Goal: Information Seeking & Learning: Find specific fact

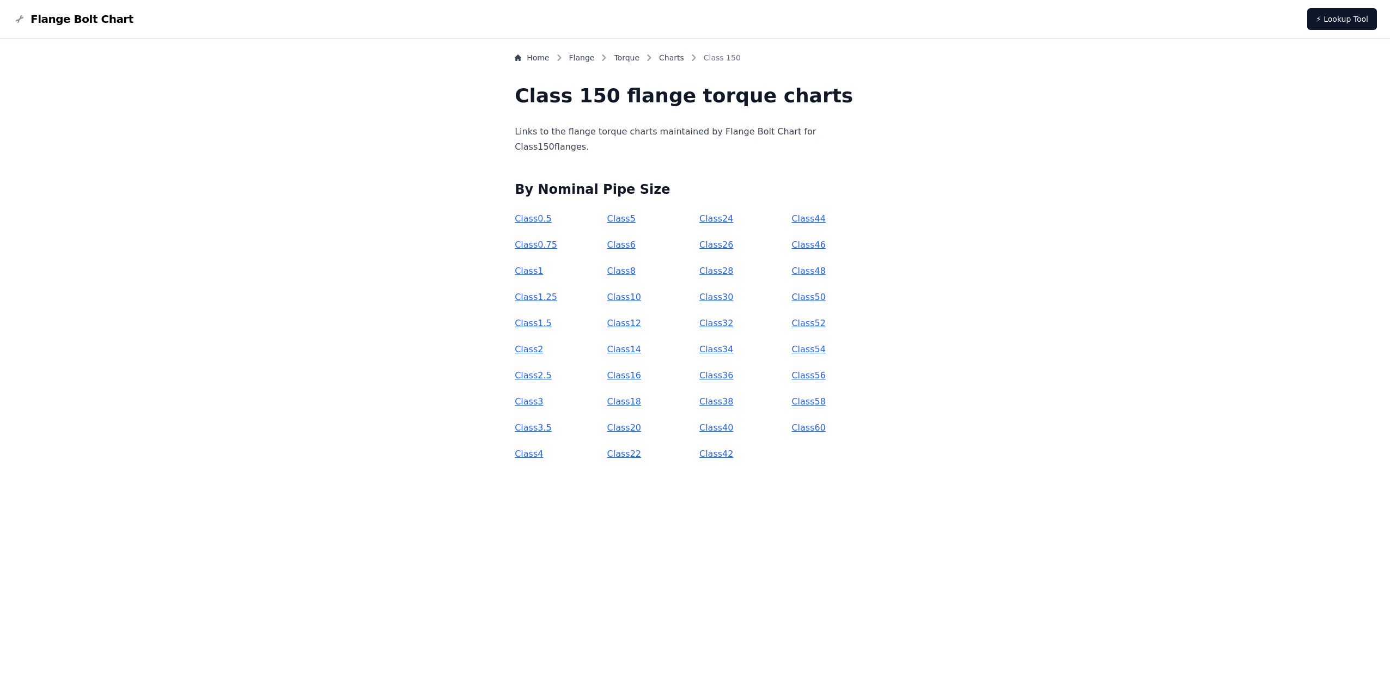
click at [543, 269] on link "Class 1" at bounding box center [529, 271] width 28 height 10
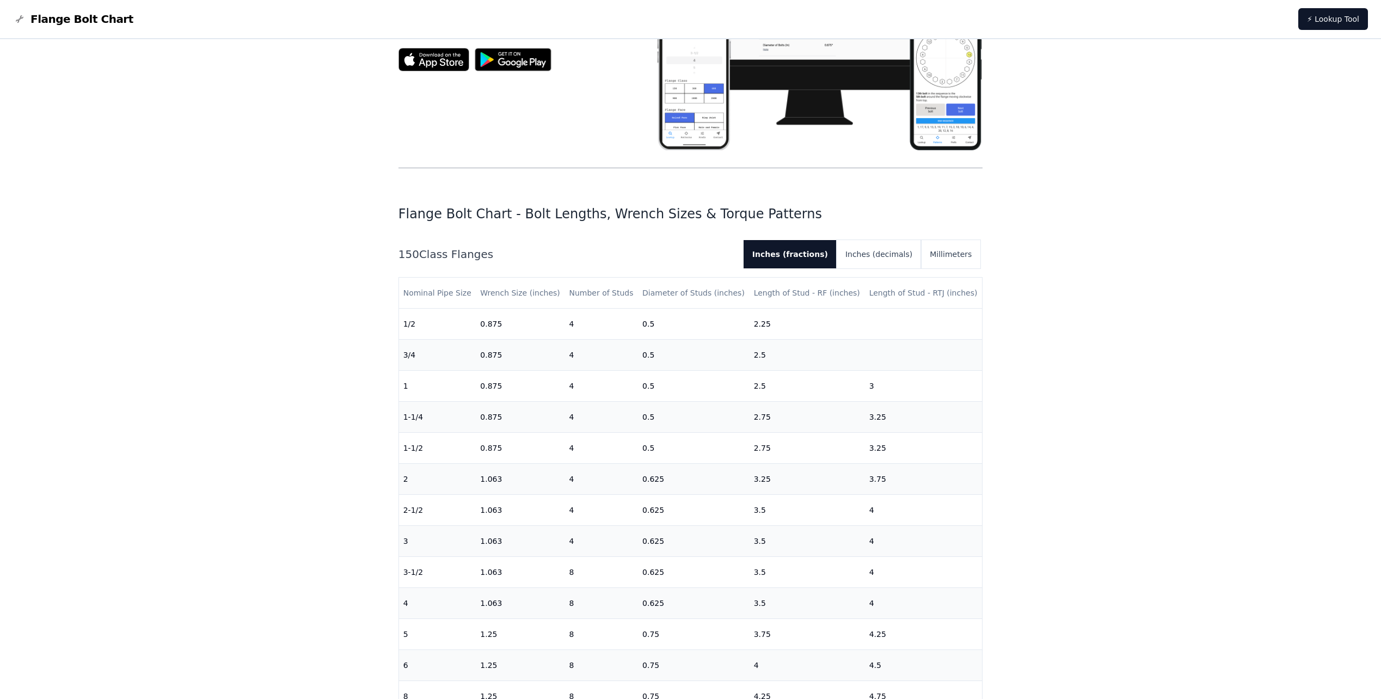
scroll to position [218, 0]
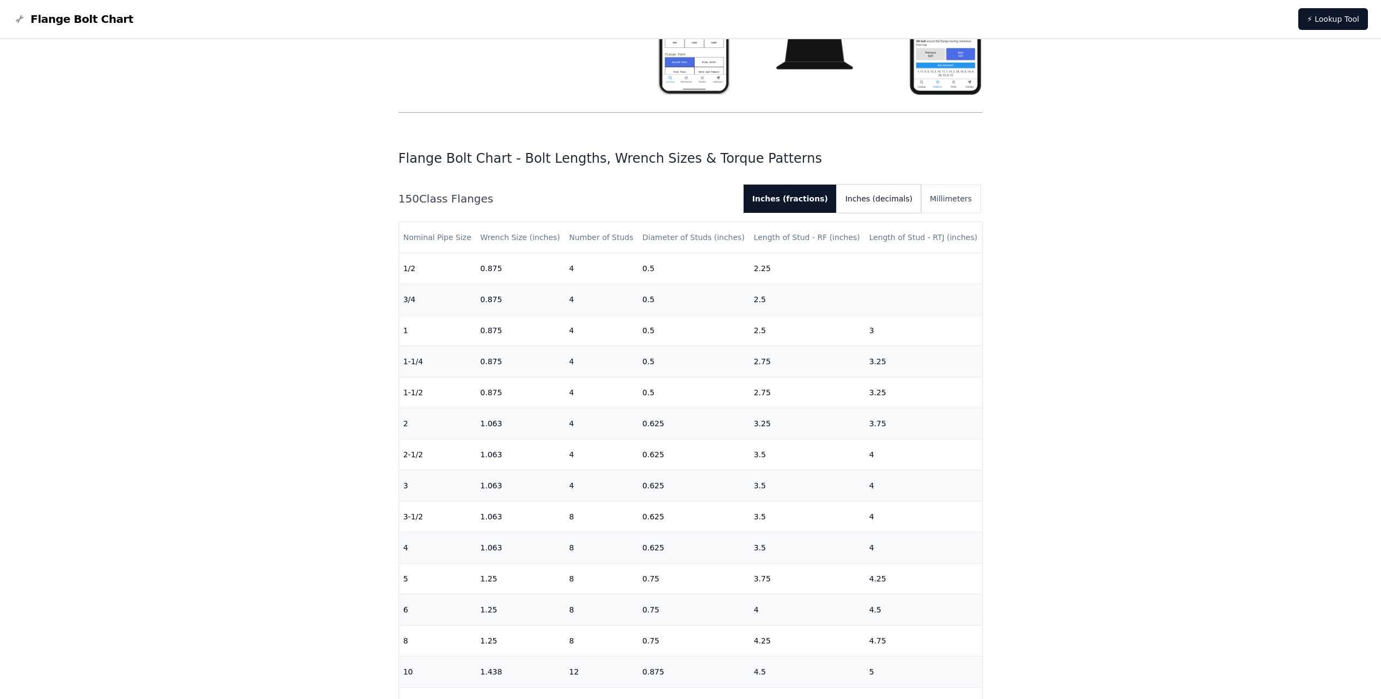
click at [901, 194] on button "Inches (decimals)" at bounding box center [879, 199] width 84 height 28
click at [951, 193] on button "Millimeters" at bounding box center [950, 199] width 59 height 28
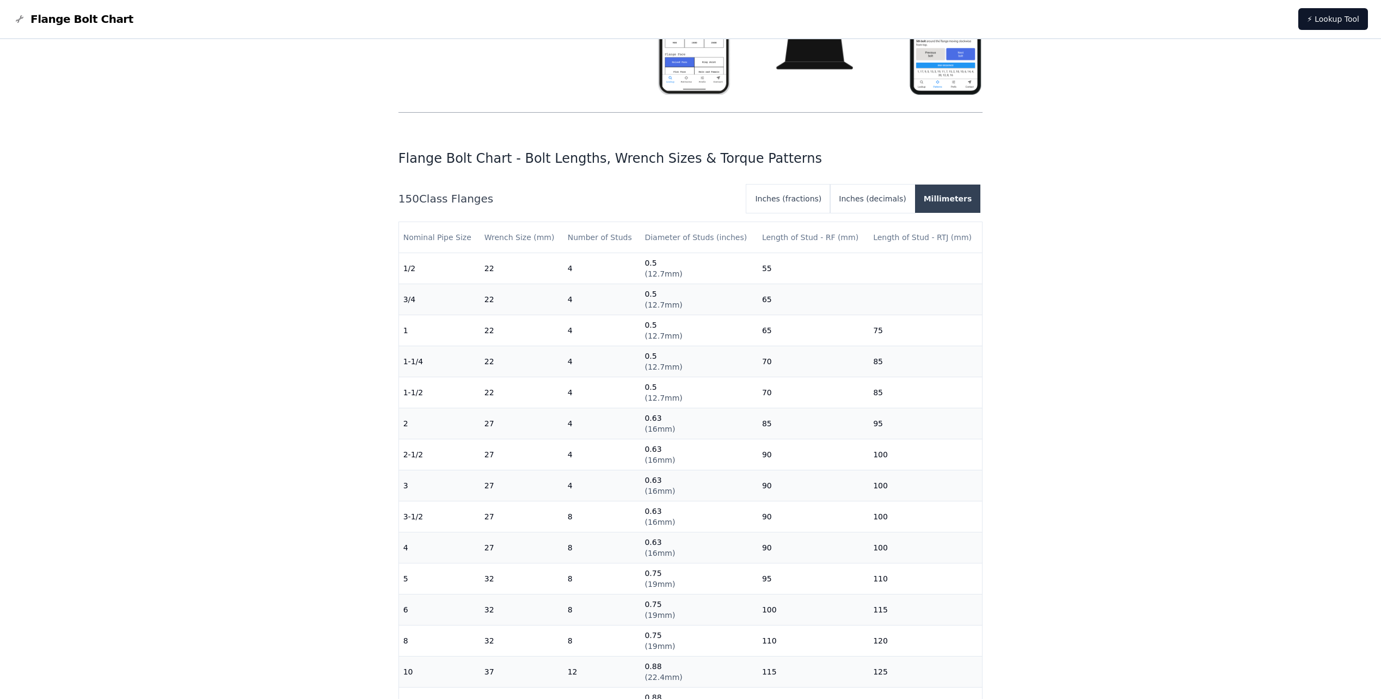
click at [946, 197] on button "Millimeters" at bounding box center [948, 199] width 66 height 28
click at [804, 196] on button "Inches (fractions)" at bounding box center [788, 199] width 84 height 28
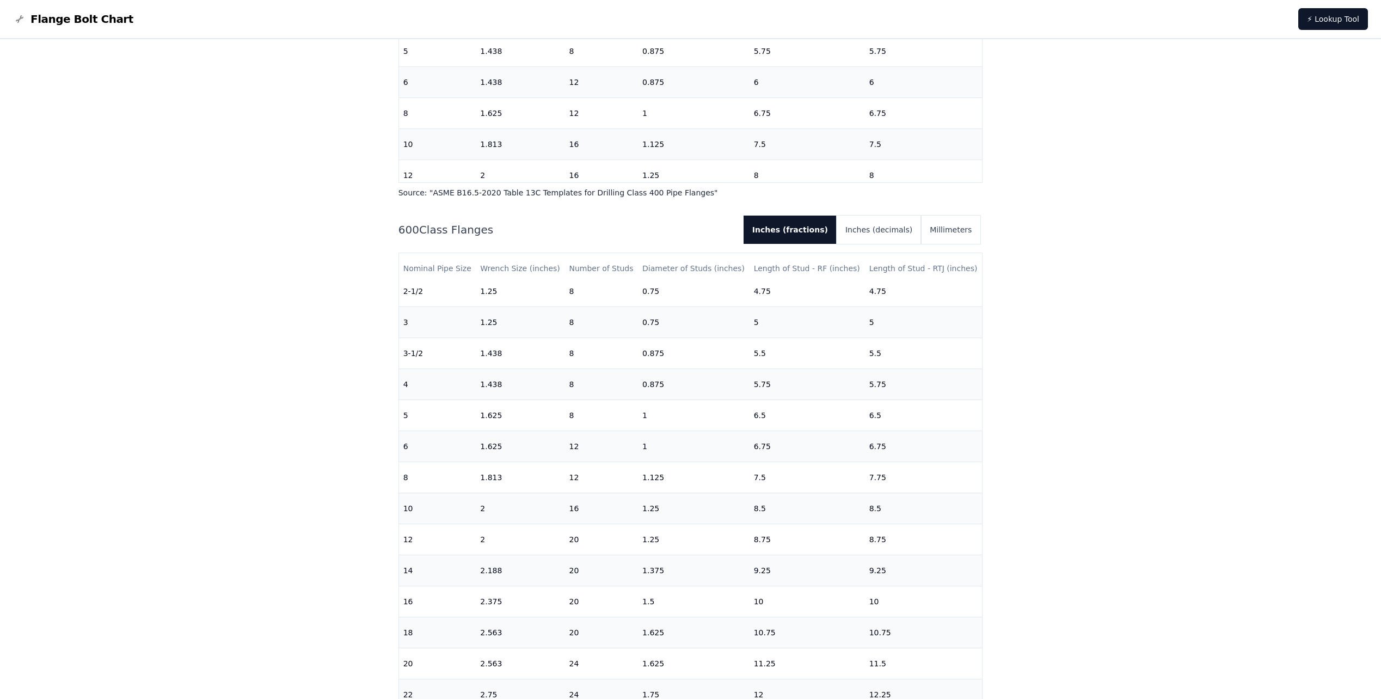
scroll to position [1851, 0]
